Goal: Find contact information: Find contact information

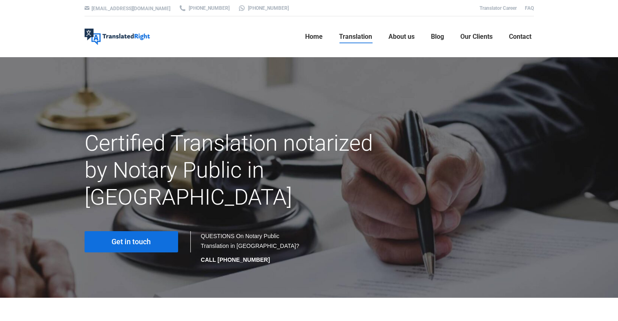
click at [147, 238] on span "Get in touch" at bounding box center [131, 242] width 39 height 8
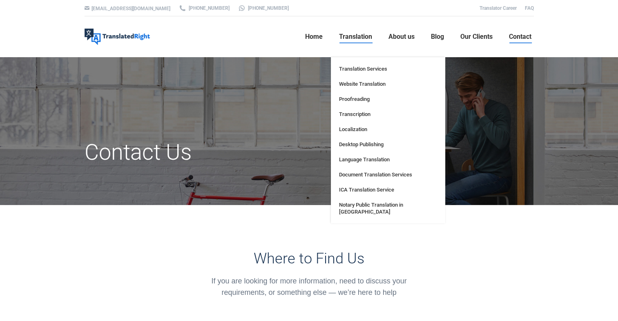
click at [346, 37] on span "Translation" at bounding box center [355, 37] width 33 height 8
click at [364, 64] on link "Translation Services" at bounding box center [388, 68] width 106 height 15
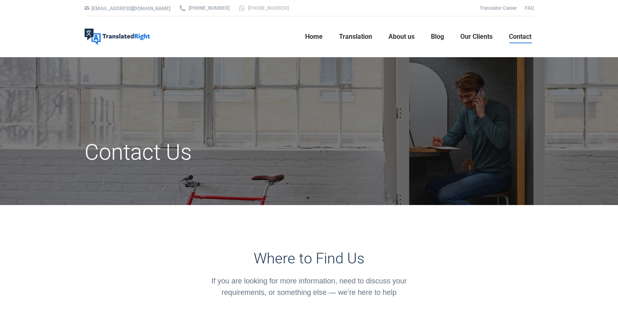
click at [242, 7] on link "[PHONE_NUMBER]" at bounding box center [263, 7] width 51 height 7
